Goal: Navigation & Orientation: Go to known website

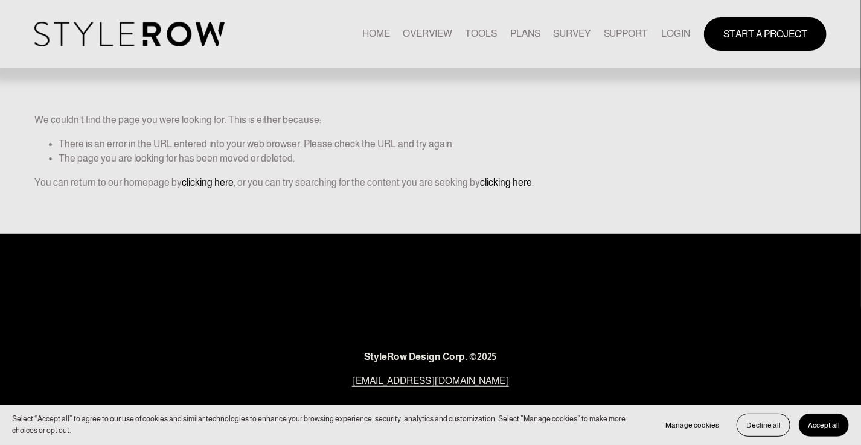
click at [664, 30] on link "LOGIN" at bounding box center [675, 34] width 29 height 16
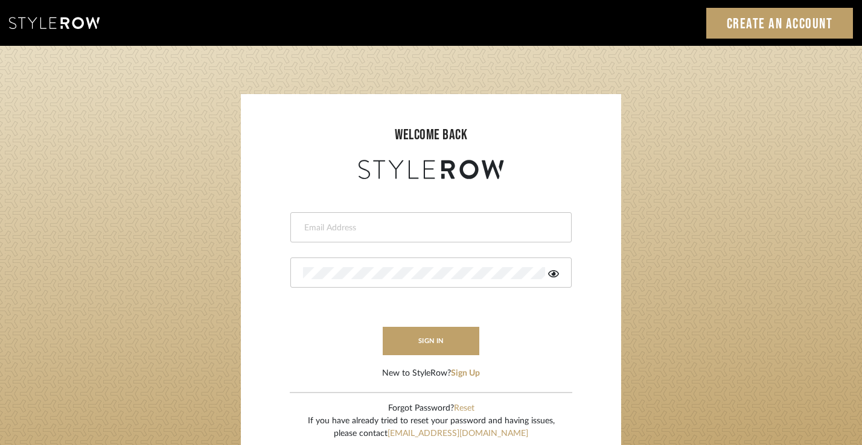
click at [399, 220] on div at bounding box center [430, 227] width 281 height 30
type input "devorah@thedzignroom.com"
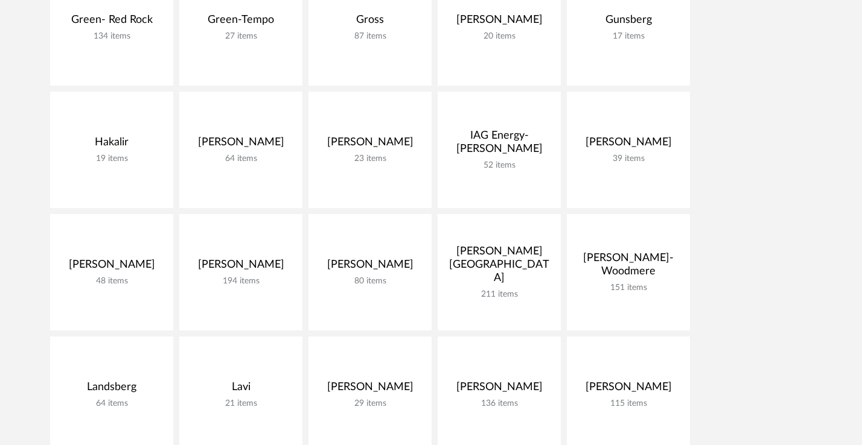
scroll to position [944, 0]
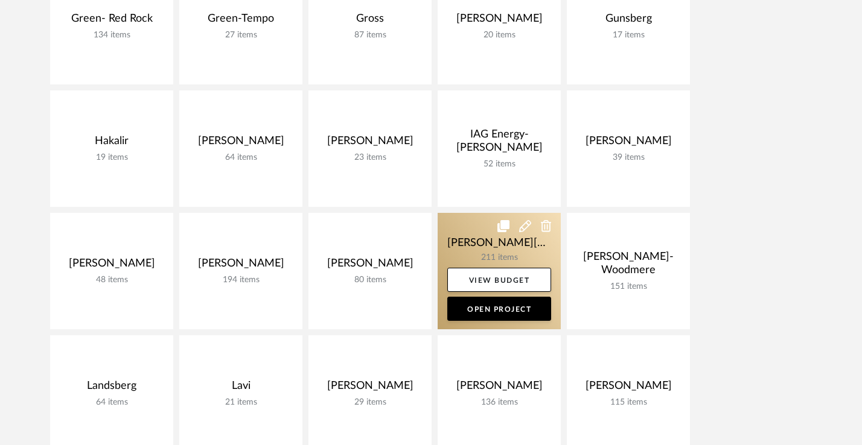
click at [467, 238] on link at bounding box center [499, 271] width 123 height 116
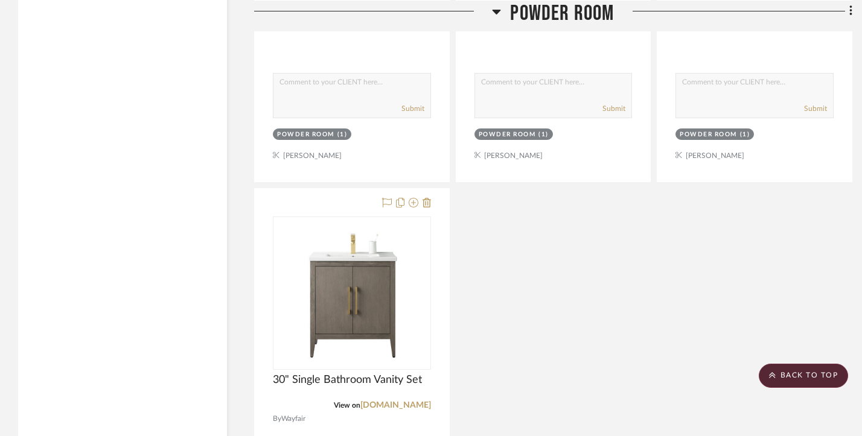
scroll to position [20957, 0]
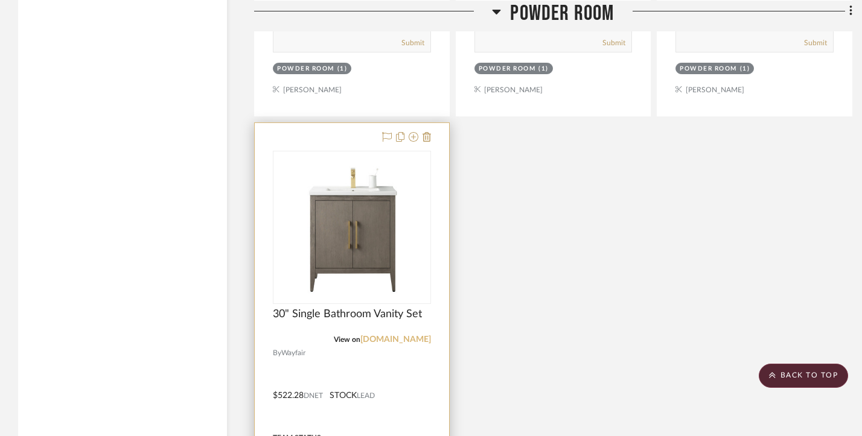
click at [394, 336] on link "wayfair.com" at bounding box center [395, 340] width 71 height 8
